Goal: Information Seeking & Learning: Learn about a topic

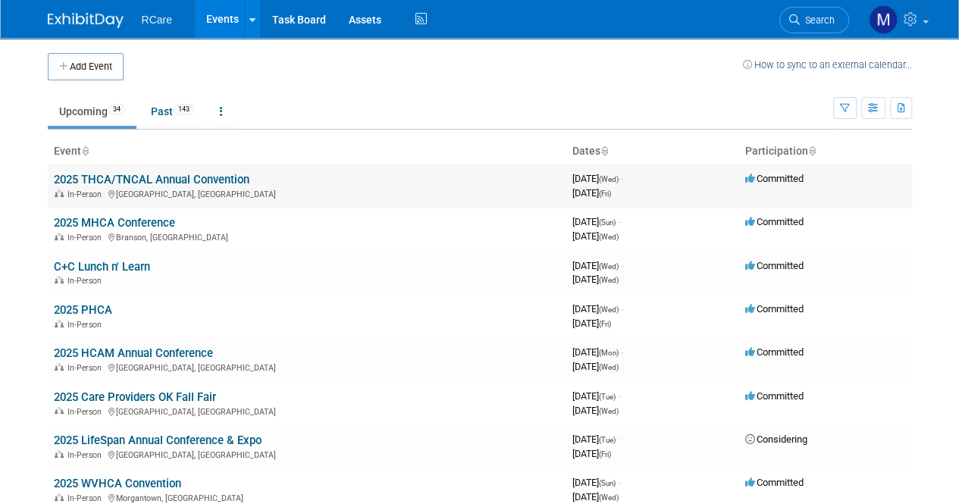
click at [443, 202] on td "2025 THCA/TNCAL Annual Convention In-Person [GEOGRAPHIC_DATA], [GEOGRAPHIC_DATA]" at bounding box center [307, 186] width 519 height 43
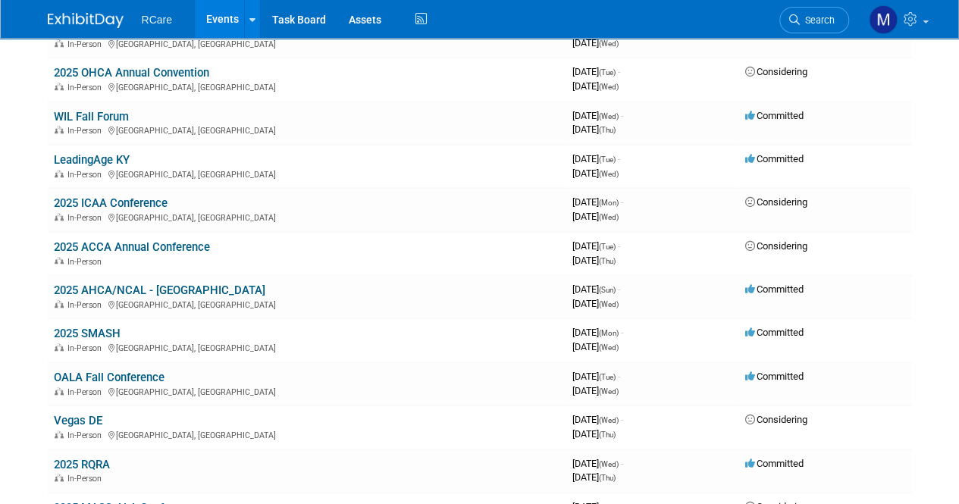
scroll to position [497, 0]
click at [484, 257] on div "In-Person" at bounding box center [307, 261] width 506 height 12
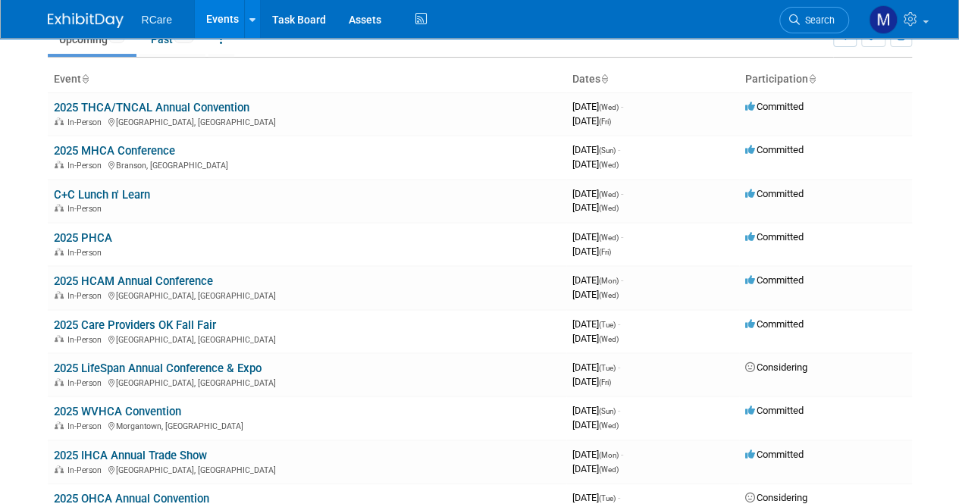
scroll to position [47, 0]
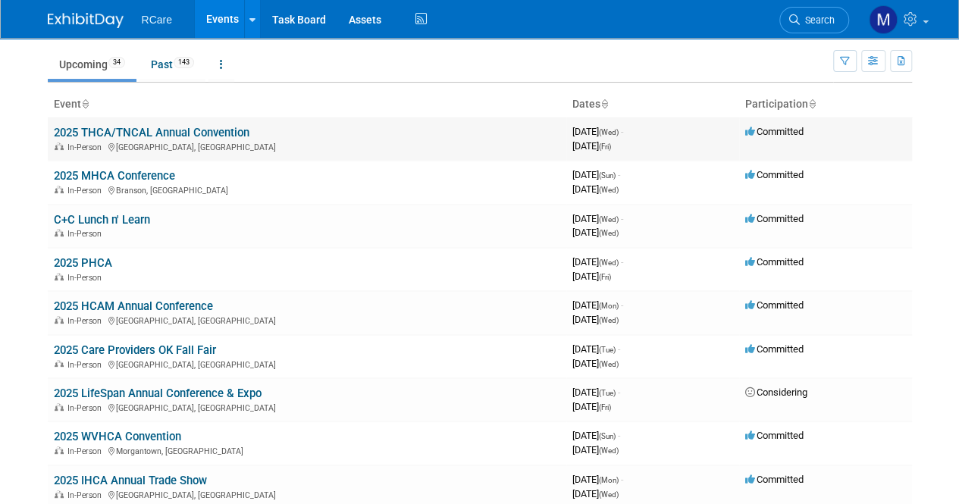
click at [224, 131] on link "2025 THCA/TNCAL Annual Convention" at bounding box center [152, 133] width 196 height 14
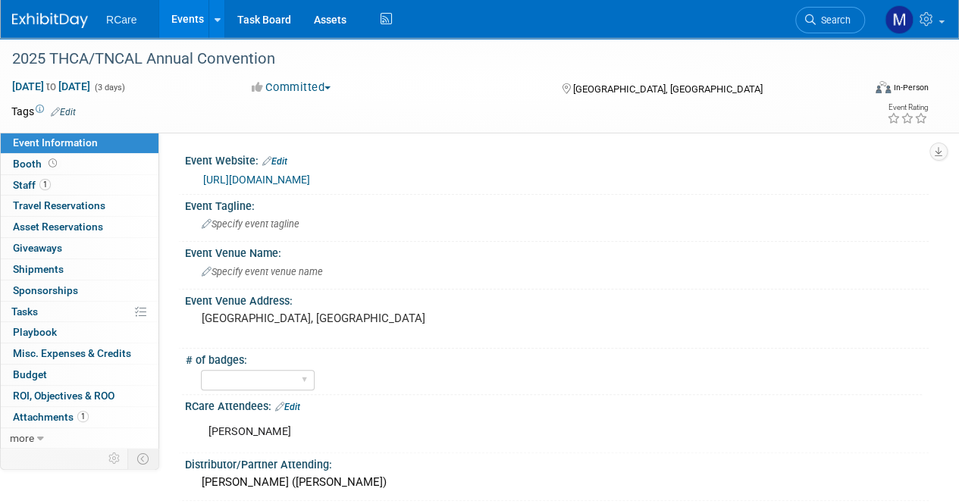
drag, startPoint x: 417, startPoint y: 180, endPoint x: 194, endPoint y: 175, distance: 222.9
click at [194, 175] on div "https://www.thca.org/annual-convention/" at bounding box center [557, 179] width 744 height 23
copy link "https://www.thca.org/annual-convention/"
